Goal: Navigation & Orientation: Find specific page/section

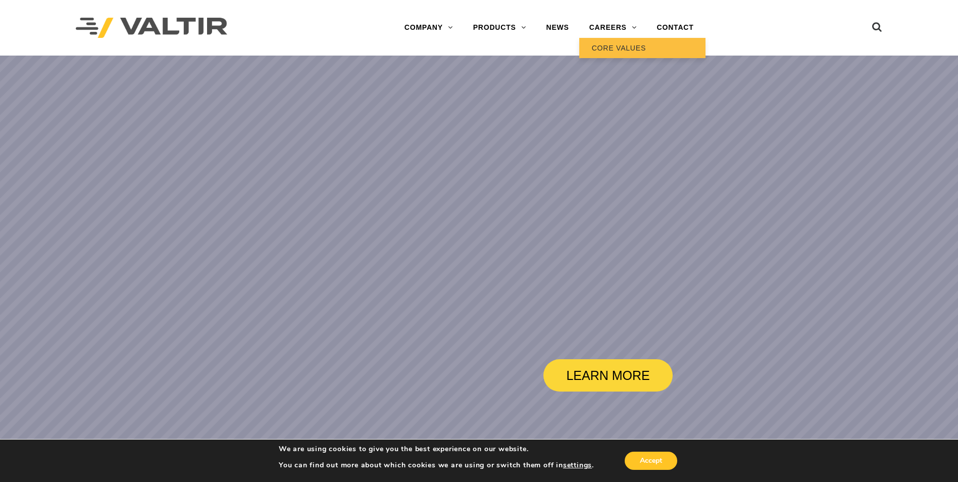
click at [618, 43] on link "CORE VALUES" at bounding box center [642, 48] width 126 height 20
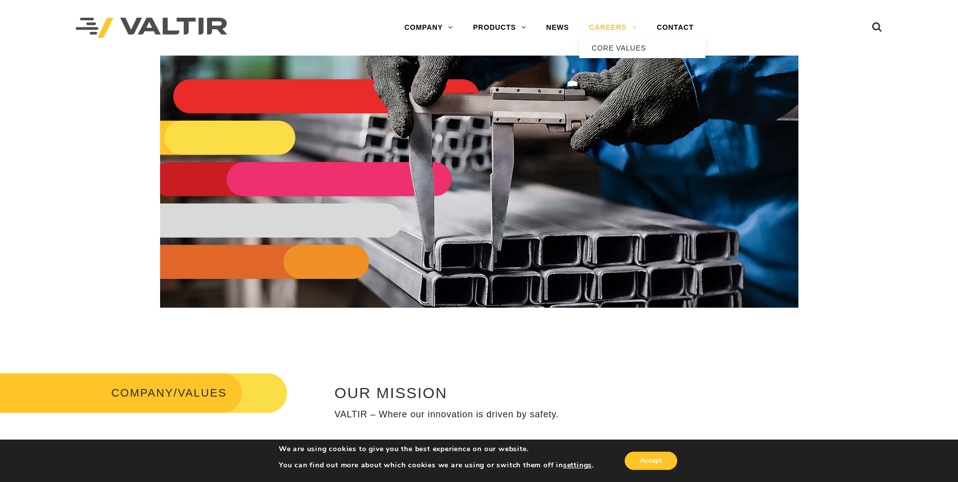
click at [612, 29] on link "CAREERS" at bounding box center [613, 28] width 68 height 20
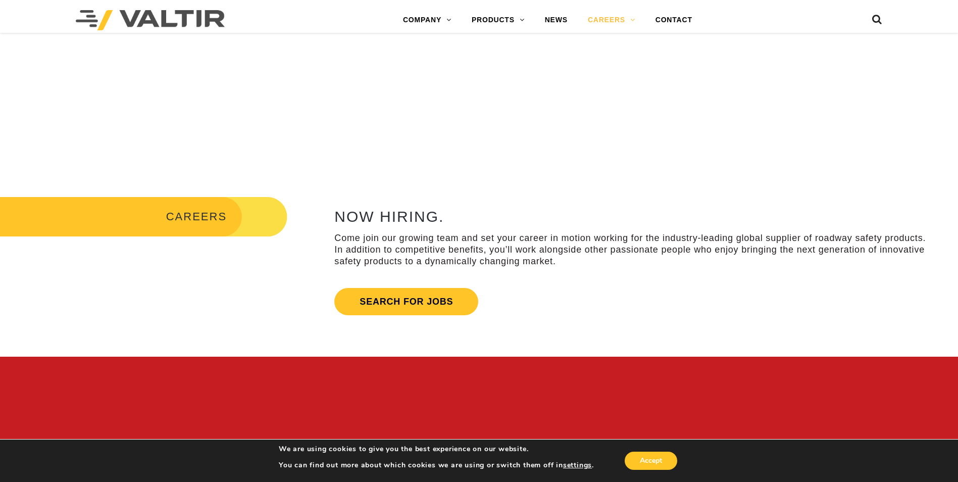
scroll to position [303, 0]
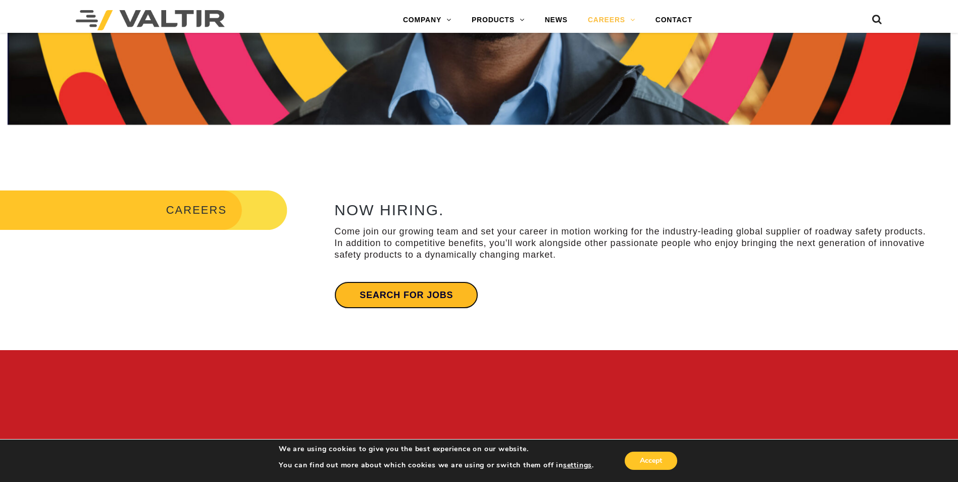
click at [412, 290] on link "Search for jobs" at bounding box center [406, 294] width 144 height 27
click at [432, 292] on link "Search for jobs" at bounding box center [406, 294] width 144 height 27
